Goal: Task Accomplishment & Management: Complete application form

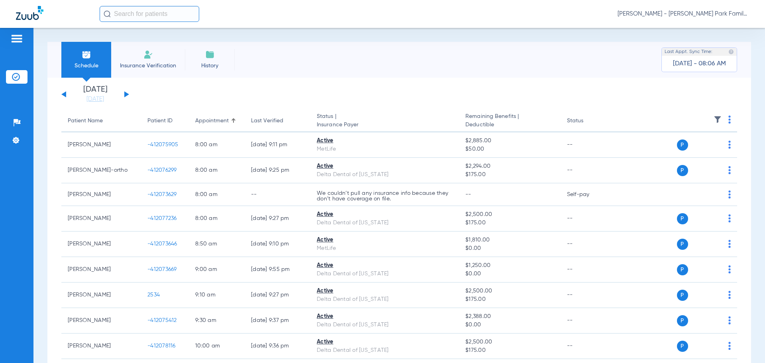
click at [145, 63] on span "Insurance Verification" at bounding box center [148, 66] width 62 height 8
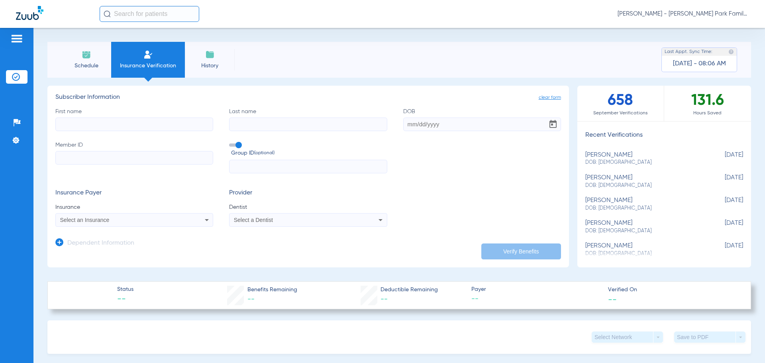
click at [85, 64] on span "Schedule" at bounding box center [86, 66] width 38 height 8
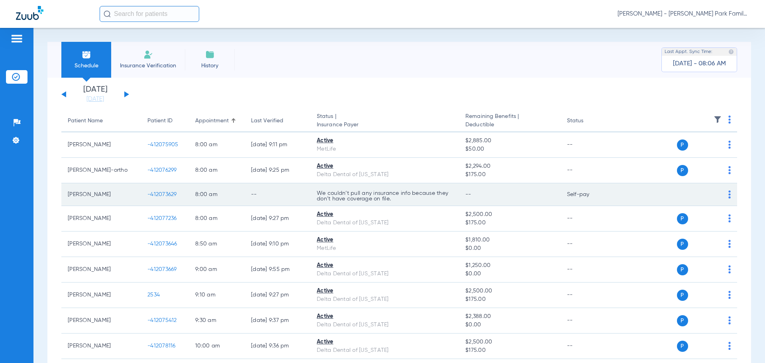
click at [158, 195] on span "-412073629" at bounding box center [161, 195] width 29 height 6
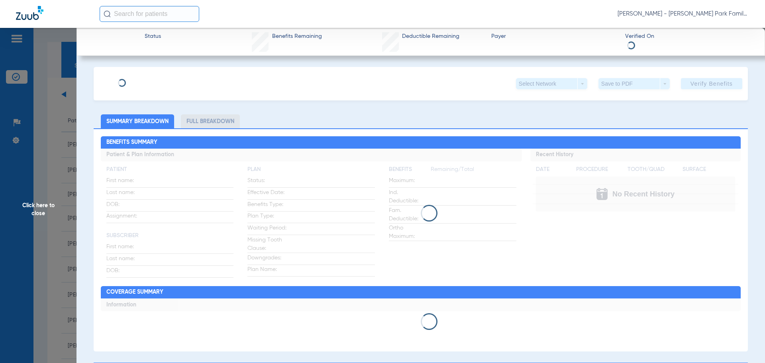
type input "[PERSON_NAME]"
type input "[DATE]"
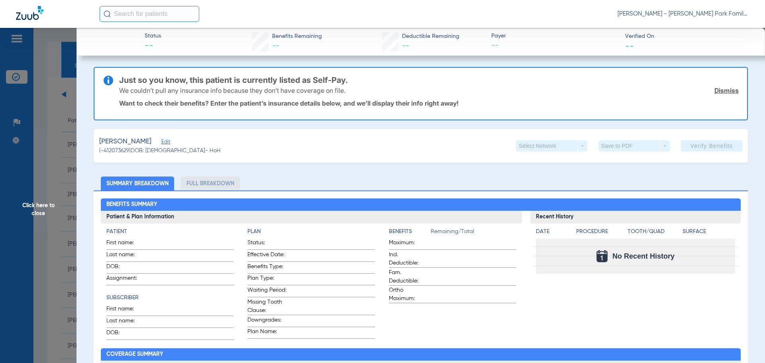
click at [162, 143] on span "Edit" at bounding box center [164, 143] width 7 height 8
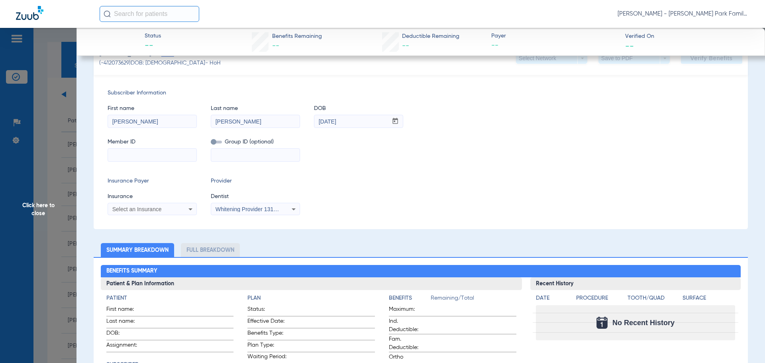
scroll to position [120, 0]
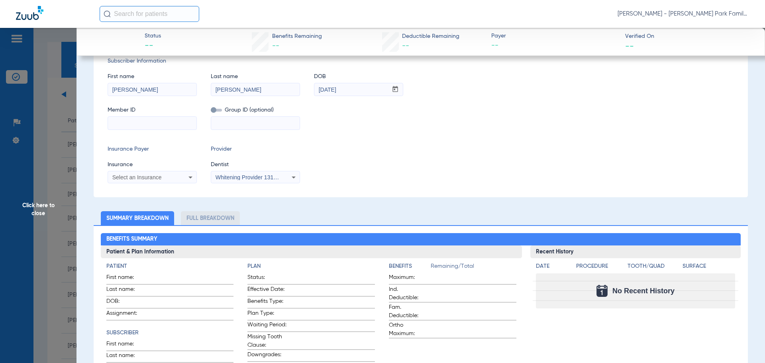
click at [132, 125] on input at bounding box center [152, 123] width 88 height 13
type input "903203734"
click at [171, 175] on div "Select an Insurance" at bounding box center [144, 178] width 64 height 6
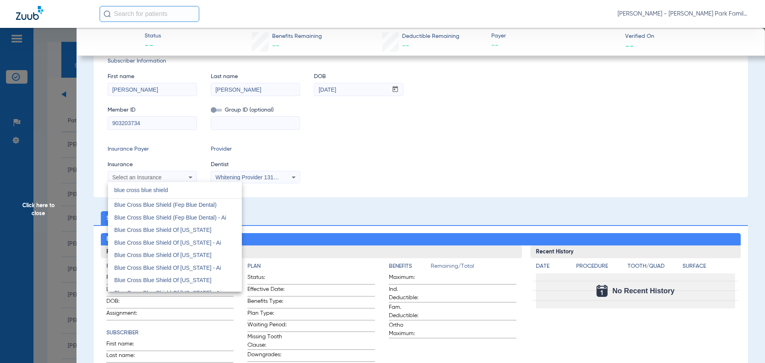
click at [193, 185] on input "blue cross blue shield" at bounding box center [175, 190] width 134 height 16
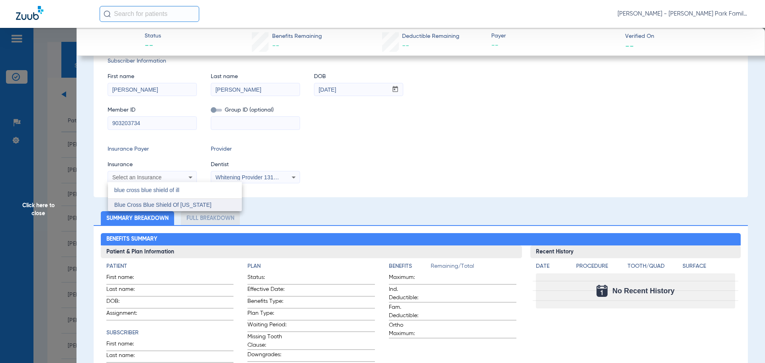
type input "blue cross blue shield of ill"
drag, startPoint x: 180, startPoint y: 204, endPoint x: 232, endPoint y: 182, distance: 56.1
click at [180, 204] on span "Blue Cross Blue Shield Of [US_STATE]" at bounding box center [162, 205] width 97 height 6
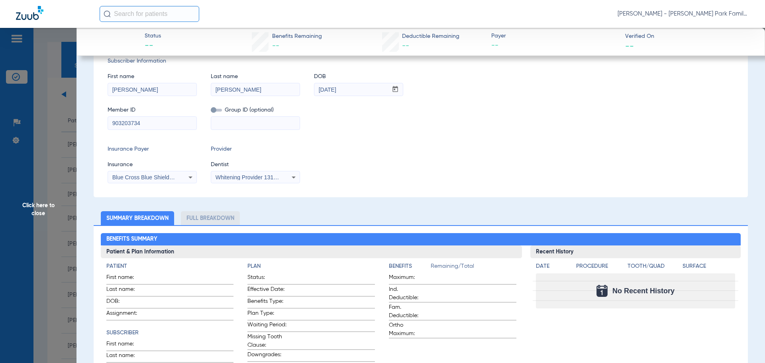
click at [254, 173] on div "Whitening Provider 1316149867" at bounding box center [255, 178] width 88 height 10
type input "[PERSON_NAME]"
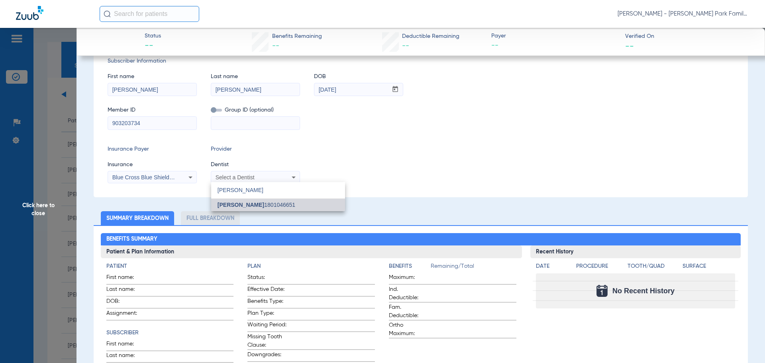
click at [252, 206] on span "[PERSON_NAME]" at bounding box center [241, 205] width 47 height 6
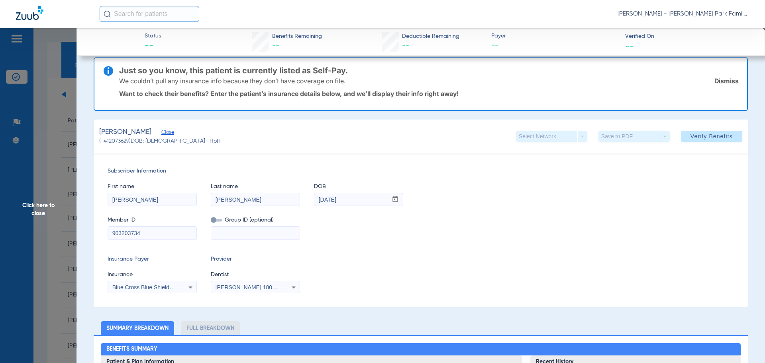
scroll to position [0, 0]
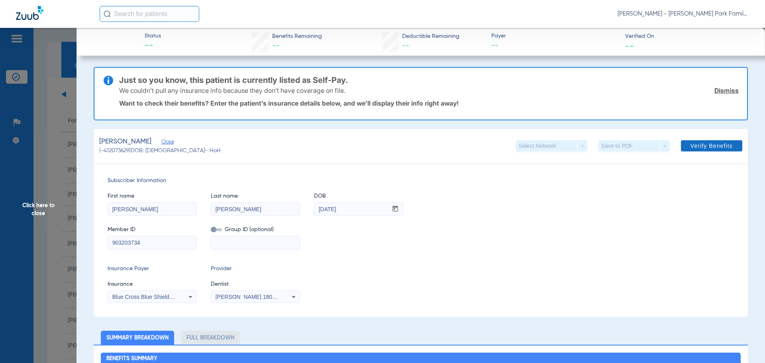
click at [719, 147] on span "Verify Benefits" at bounding box center [712, 146] width 42 height 6
click at [161, 144] on span "Close" at bounding box center [164, 143] width 7 height 8
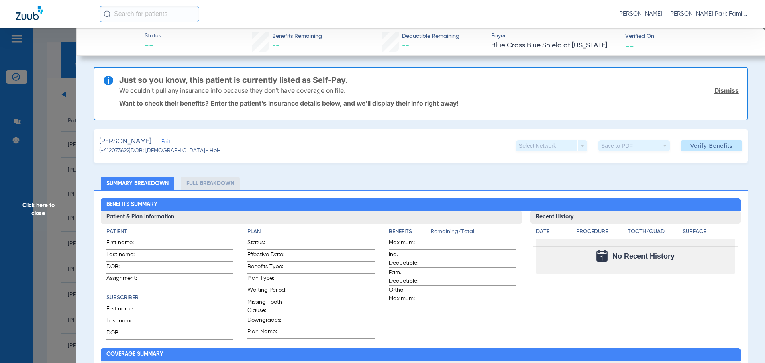
click at [162, 143] on span "Edit" at bounding box center [164, 143] width 7 height 8
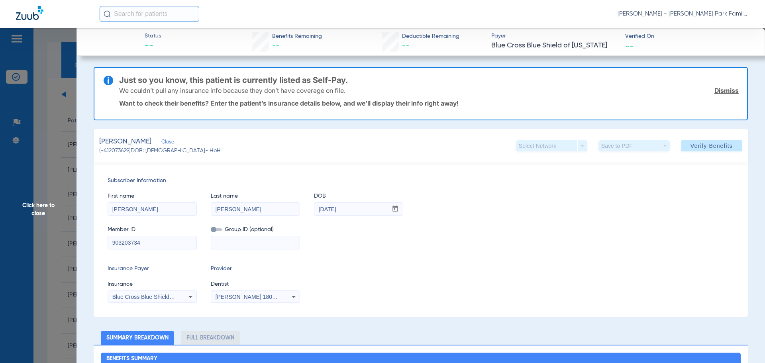
click at [145, 244] on input "903203734" at bounding box center [152, 242] width 88 height 13
click at [146, 244] on input "903203734" at bounding box center [152, 242] width 88 height 13
click at [45, 208] on span "Click here to close" at bounding box center [38, 209] width 77 height 363
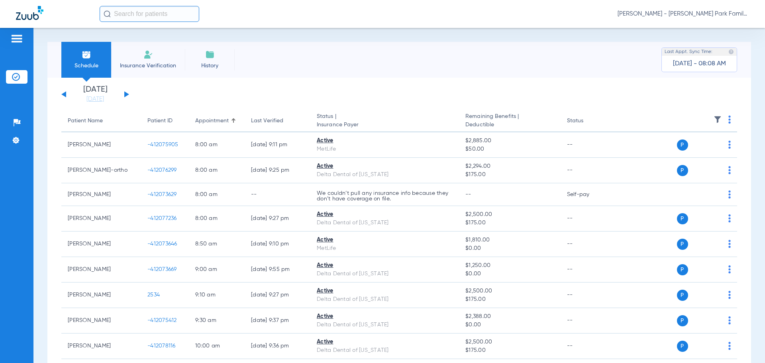
click at [145, 56] on img at bounding box center [148, 55] width 10 height 10
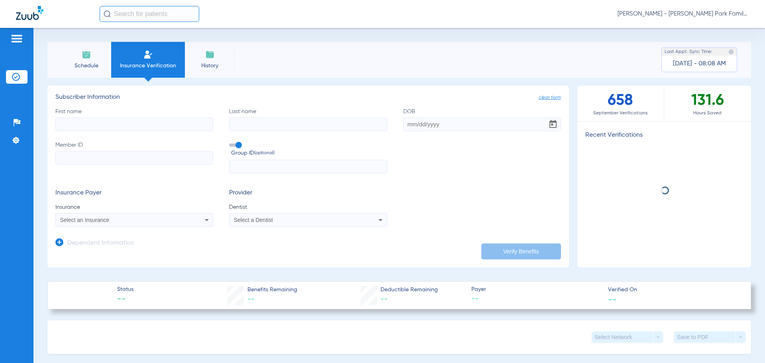
click at [125, 126] on input "First name" at bounding box center [134, 125] width 158 height 14
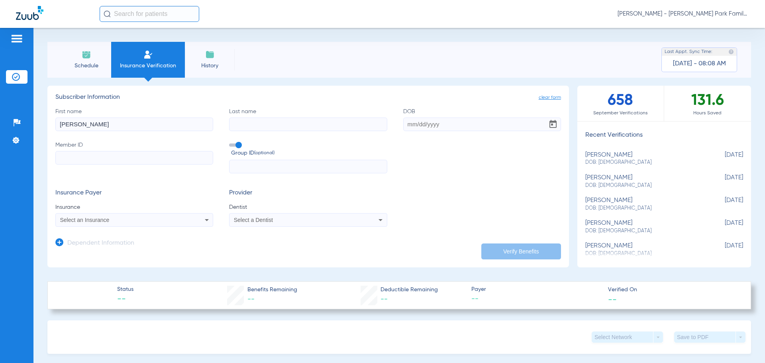
type input "[PERSON_NAME]"
click at [444, 118] on input "DOB" at bounding box center [482, 125] width 158 height 14
click at [458, 124] on input "[DATE]" at bounding box center [482, 125] width 158 height 14
type input "[DATE]"
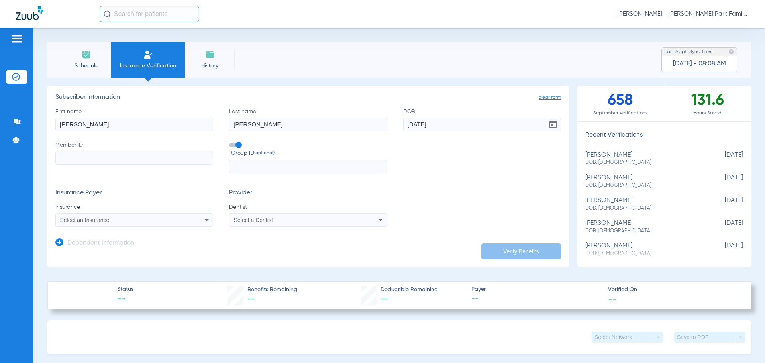
click at [135, 159] on input "Member ID" at bounding box center [134, 158] width 158 height 14
type input "903203734"
click at [237, 143] on span at bounding box center [235, 144] width 12 height 3
click at [231, 142] on input "Group ID (optional)" at bounding box center [231, 142] width 0 height 0
click at [137, 220] on div "Select an Insurance" at bounding box center [119, 220] width 119 height 6
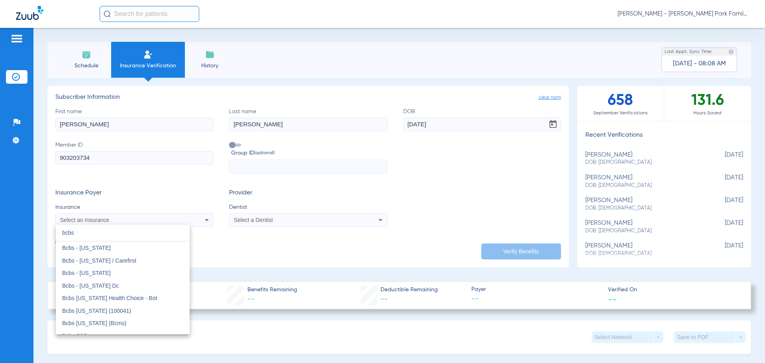
drag, startPoint x: 81, startPoint y: 231, endPoint x: 32, endPoint y: 232, distance: 49.1
click at [32, 232] on div "bcbs close Bcbs - [US_STATE] Bcbs - [US_STATE] / Carefirst Bcbs - [US_STATE] Bc…" at bounding box center [382, 181] width 765 height 363
type input "b"
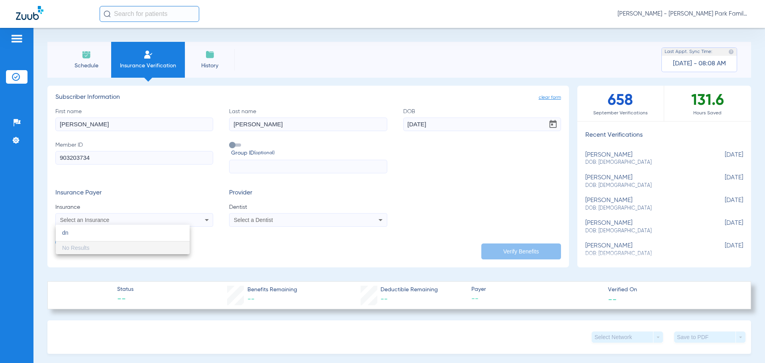
type input "d"
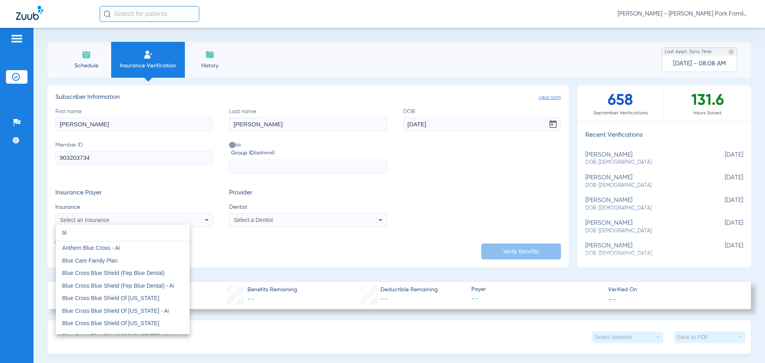
type input "b"
click at [101, 234] on input "dropdown search" at bounding box center [123, 233] width 134 height 16
type input "e"
click at [155, 186] on div at bounding box center [382, 181] width 765 height 363
